Goal: Information Seeking & Learning: Learn about a topic

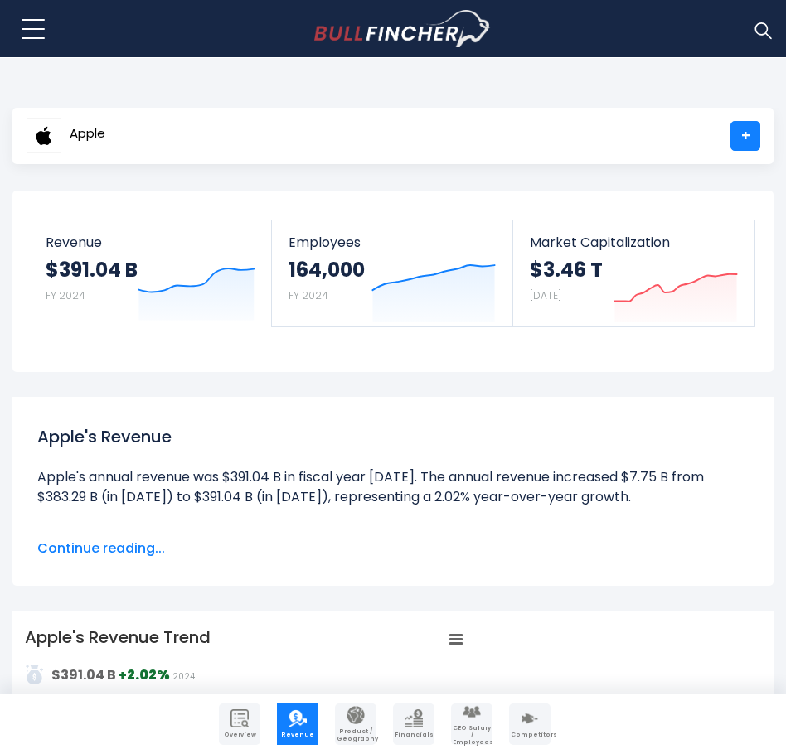
click at [404, 27] on img "Go to homepage" at bounding box center [403, 29] width 178 height 38
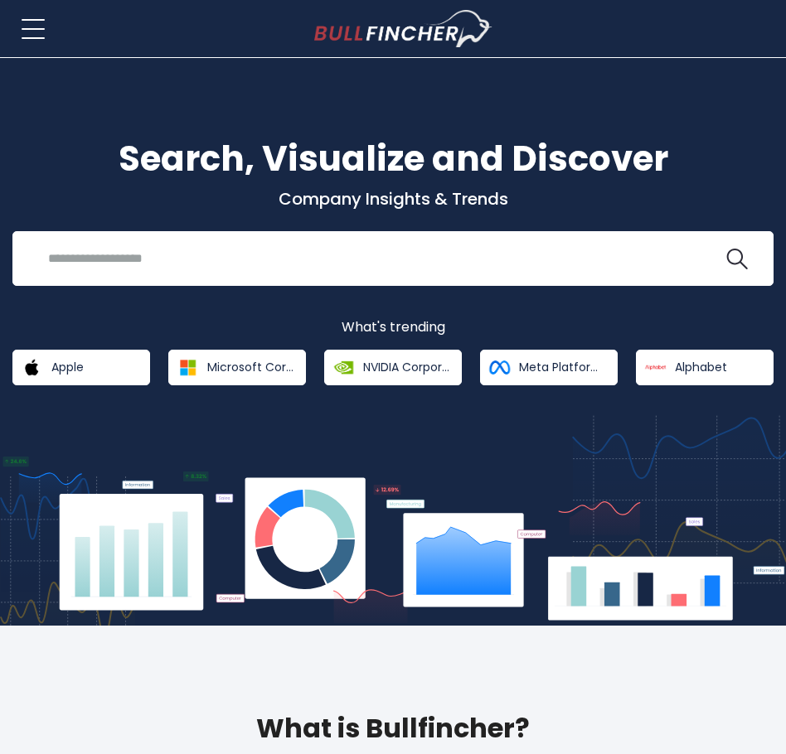
drag, startPoint x: 262, startPoint y: 0, endPoint x: 82, endPoint y: 116, distance: 214.0
click at [82, 116] on div "Search, Visualize and Discover Company Insights & Trends Recent searches Trendi…" at bounding box center [393, 342] width 786 height 568
click at [66, 346] on div "What's trending Apple Microsoft Corporation NVIDIA Corporation" at bounding box center [392, 352] width 761 height 66
click at [70, 369] on span "Apple" at bounding box center [67, 367] width 32 height 15
